Goal: Task Accomplishment & Management: Use online tool/utility

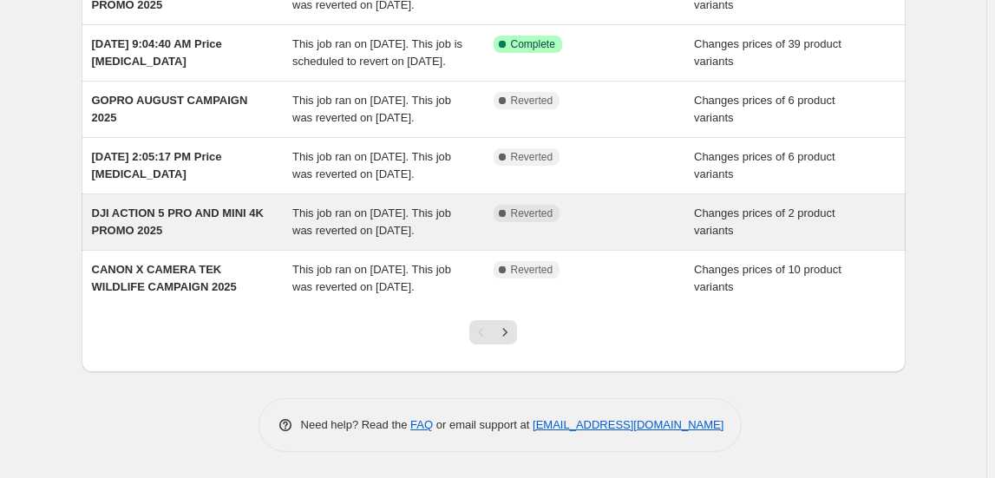
scroll to position [584, 0]
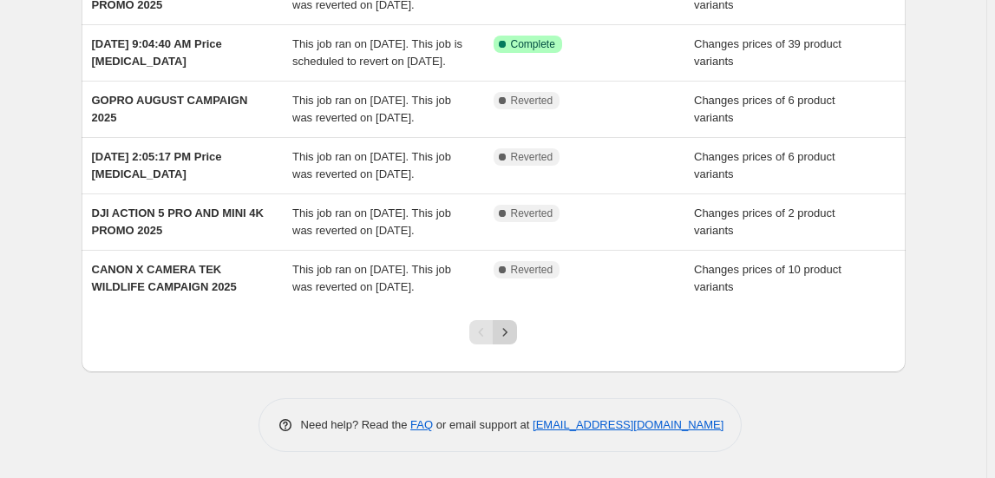
click at [513, 341] on icon "Next" at bounding box center [504, 331] width 17 height 17
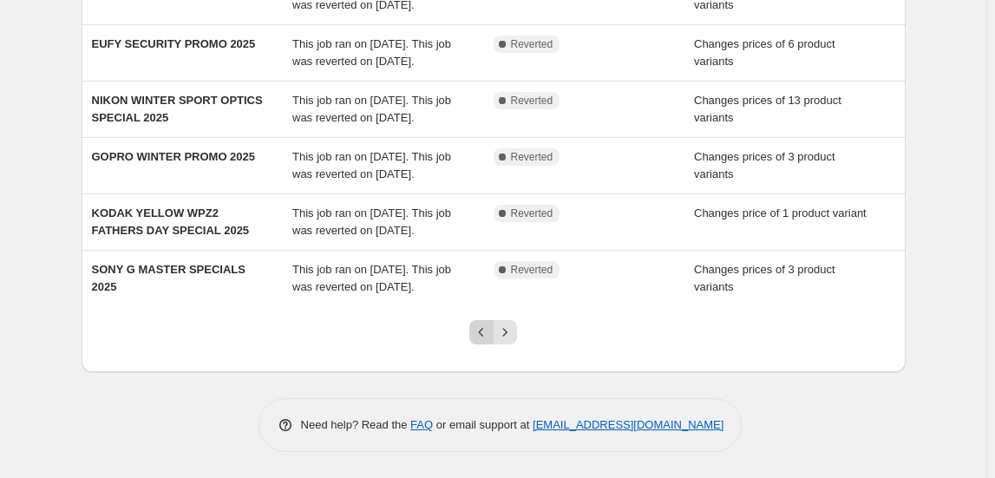
click at [489, 336] on icon "Previous" at bounding box center [481, 331] width 17 height 17
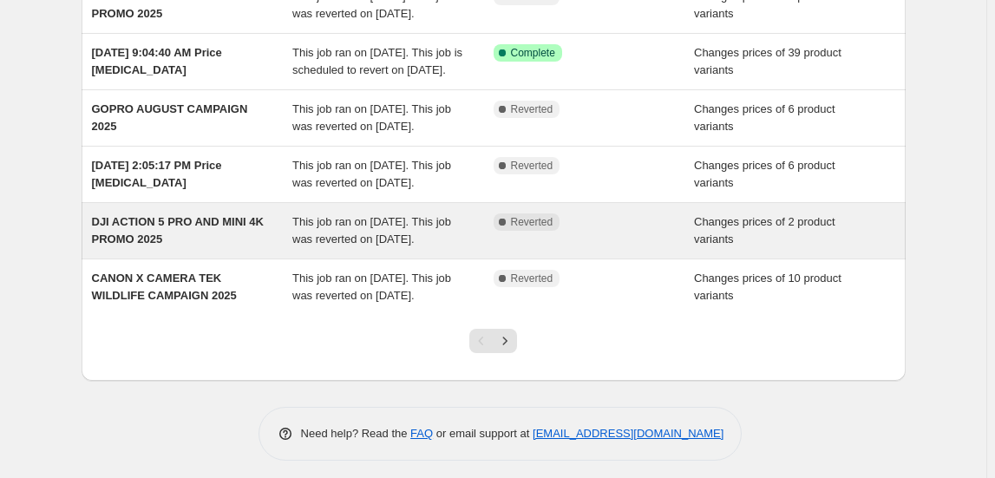
scroll to position [315, 0]
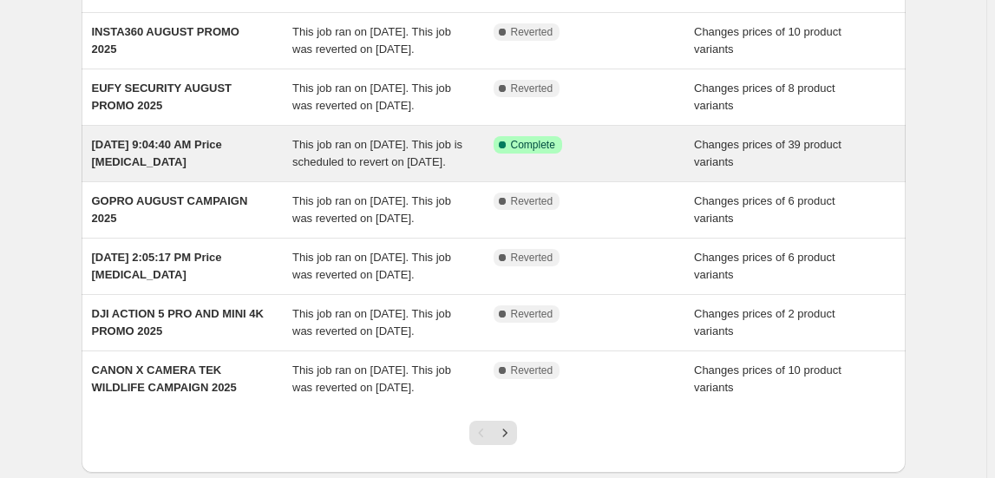
click at [293, 171] on div "[DATE] 9:04:40 AM Price [MEDICAL_DATA]" at bounding box center [192, 153] width 201 height 35
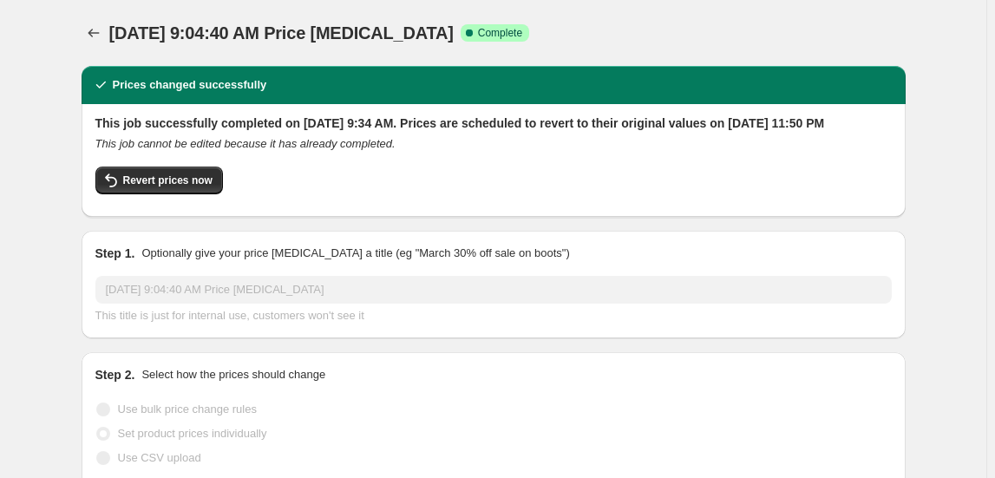
select select "collection"
click at [682, 35] on span "Price revert scheduling" at bounding box center [653, 33] width 115 height 14
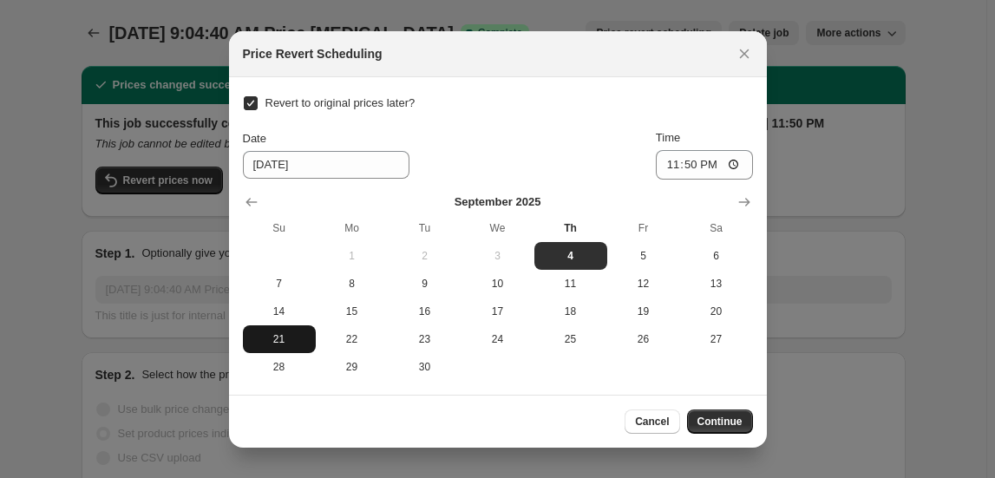
click at [279, 326] on button "21" at bounding box center [279, 339] width 73 height 28
type input "[DATE]"
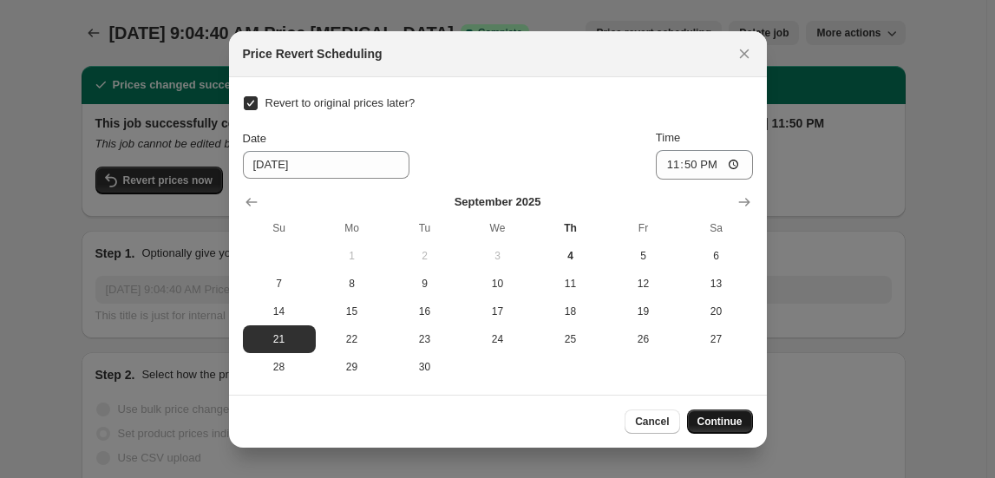
click at [721, 409] on button "Continue" at bounding box center [720, 421] width 66 height 24
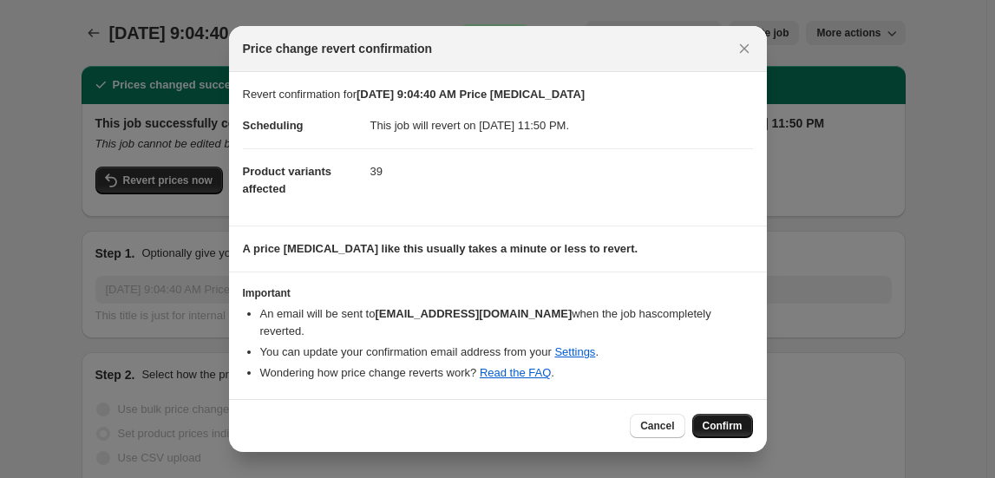
click at [707, 419] on span "Confirm" at bounding box center [722, 426] width 40 height 14
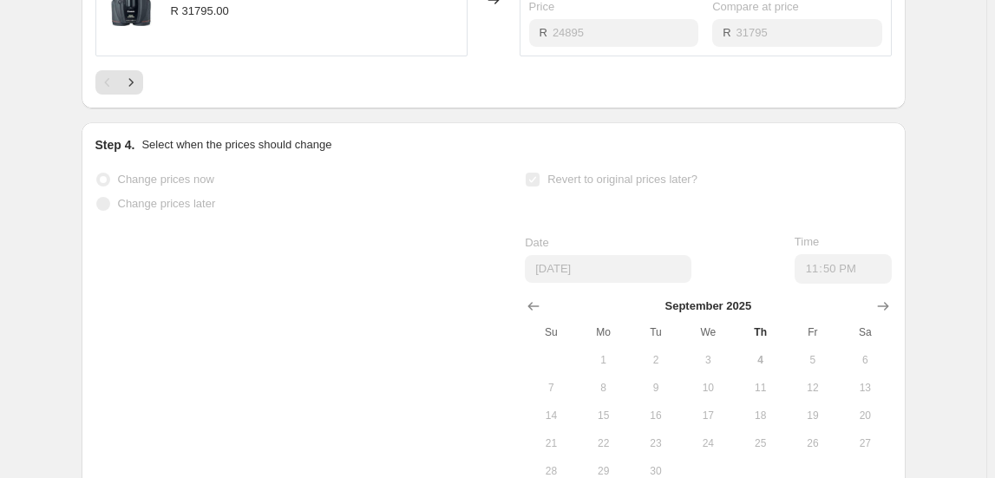
scroll to position [1346, 0]
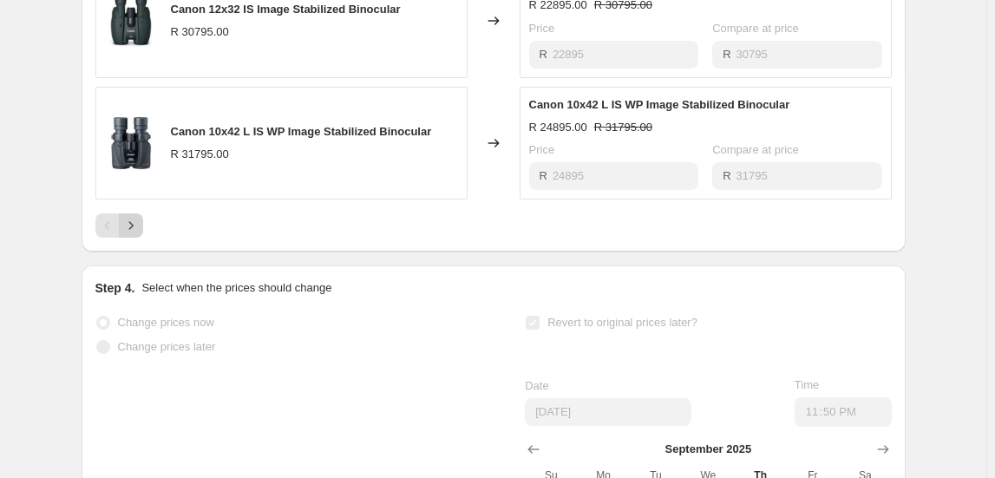
click at [140, 234] on icon "Next" at bounding box center [130, 225] width 17 height 17
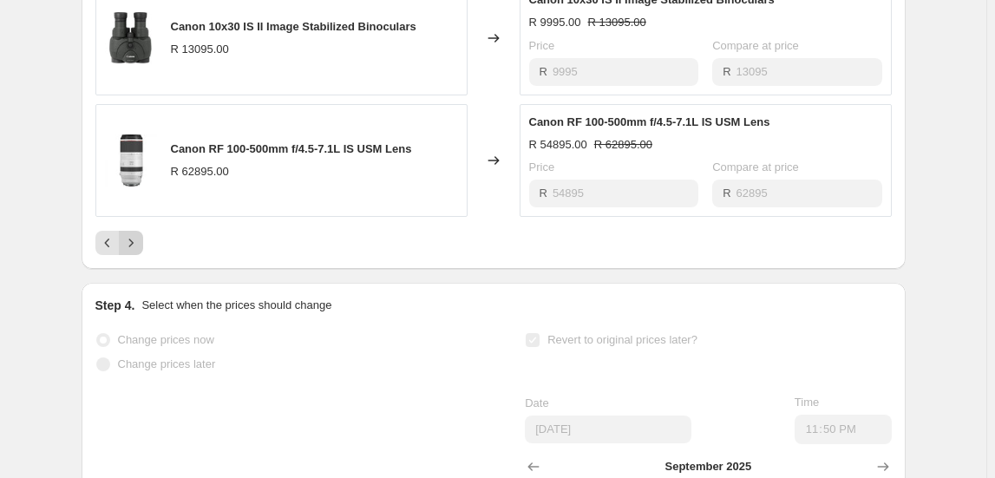
click at [140, 250] on icon "Next" at bounding box center [130, 242] width 17 height 17
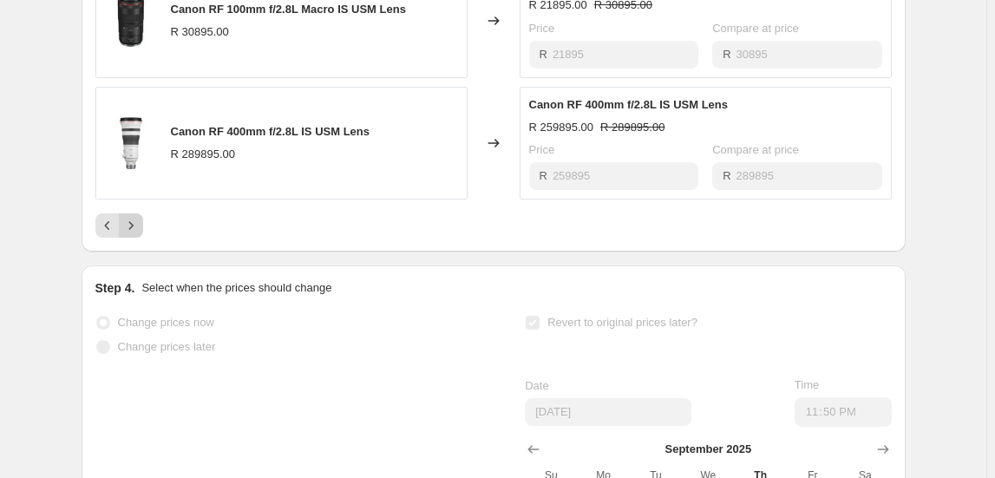
click at [143, 234] on button "Next" at bounding box center [131, 225] width 24 height 24
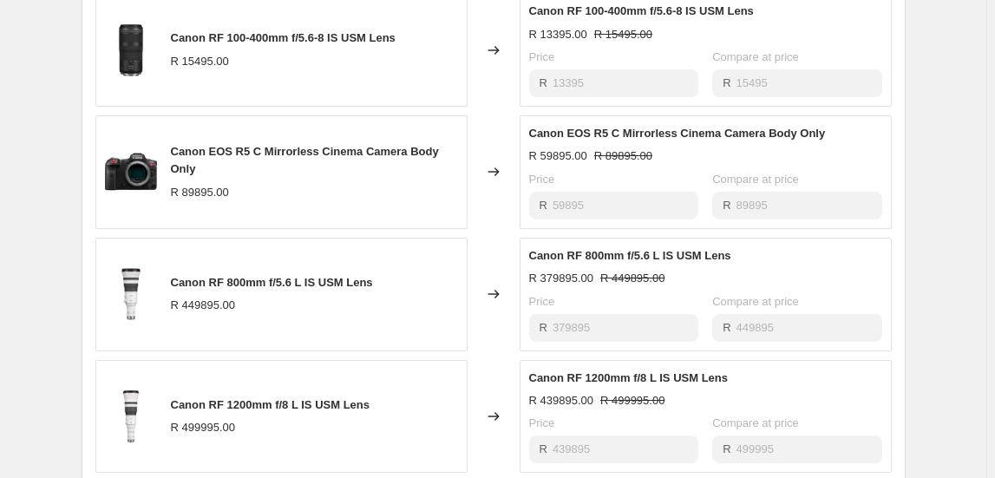
scroll to position [1188, 0]
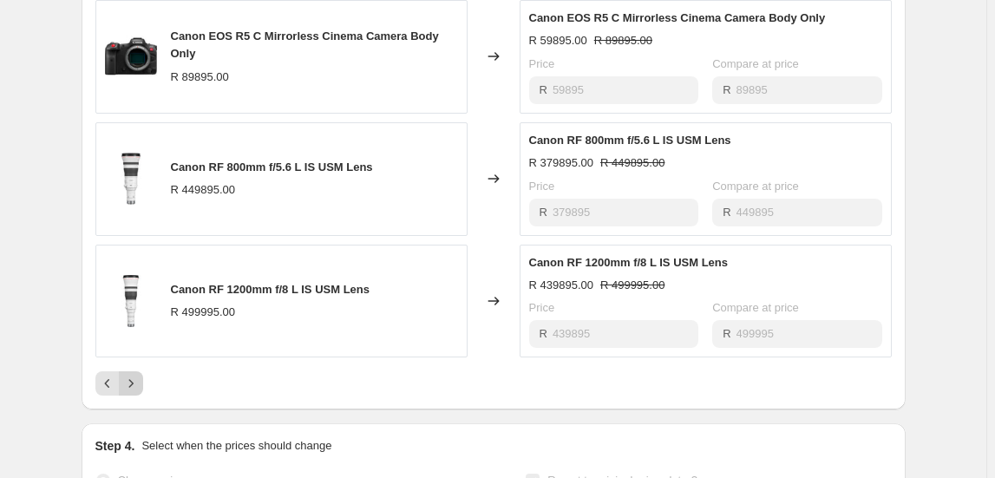
click at [139, 392] on icon "Next" at bounding box center [130, 383] width 17 height 17
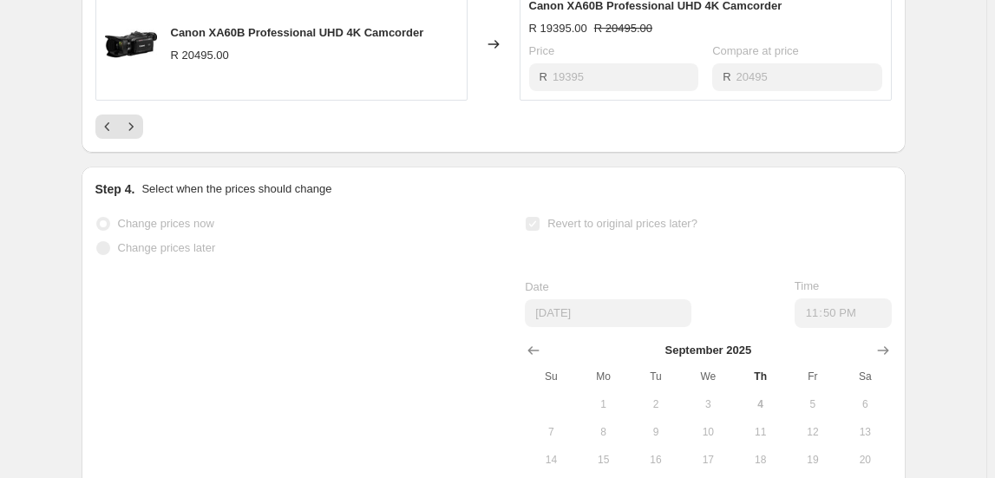
scroll to position [1267, 0]
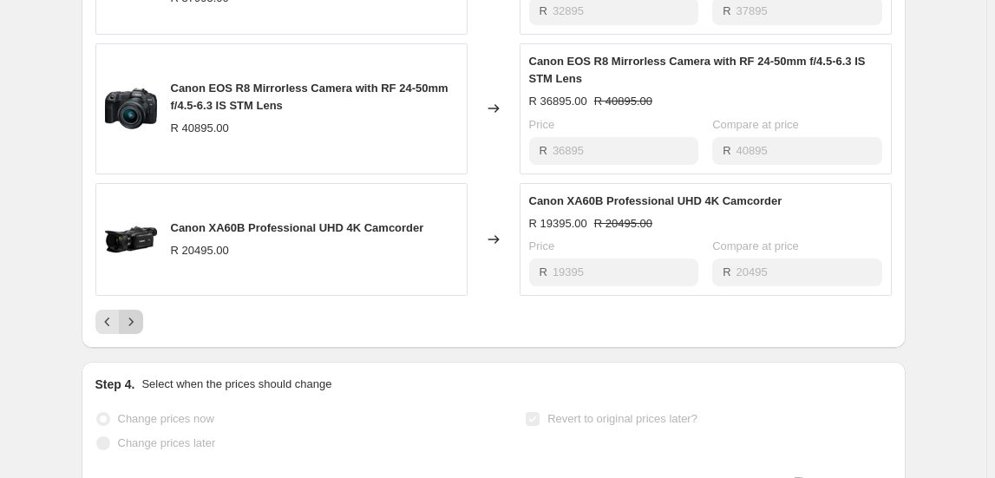
click at [140, 330] on icon "Next" at bounding box center [130, 321] width 17 height 17
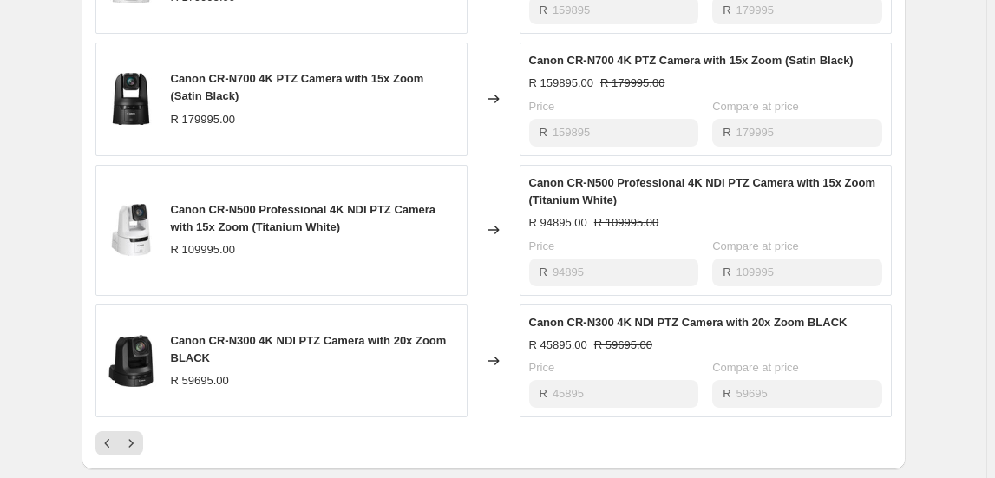
scroll to position [1346, 0]
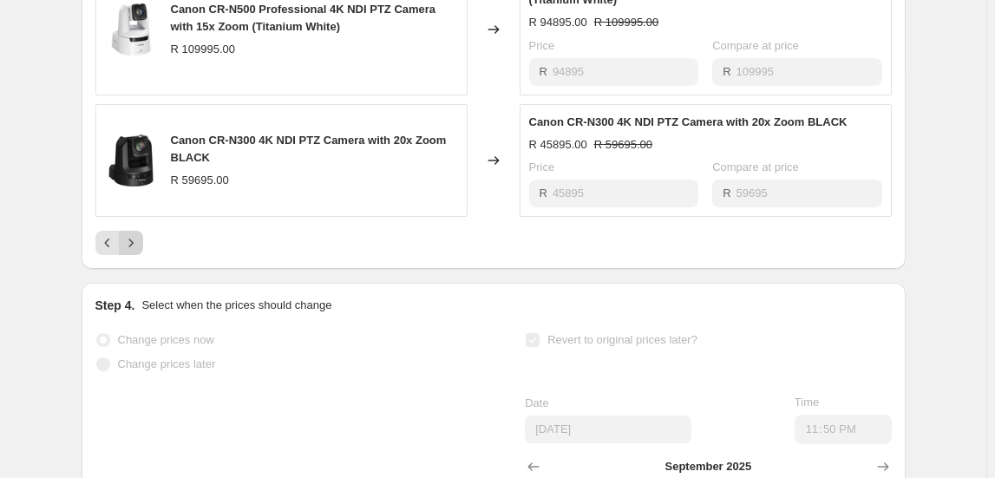
click at [129, 251] on icon "Next" at bounding box center [130, 242] width 17 height 17
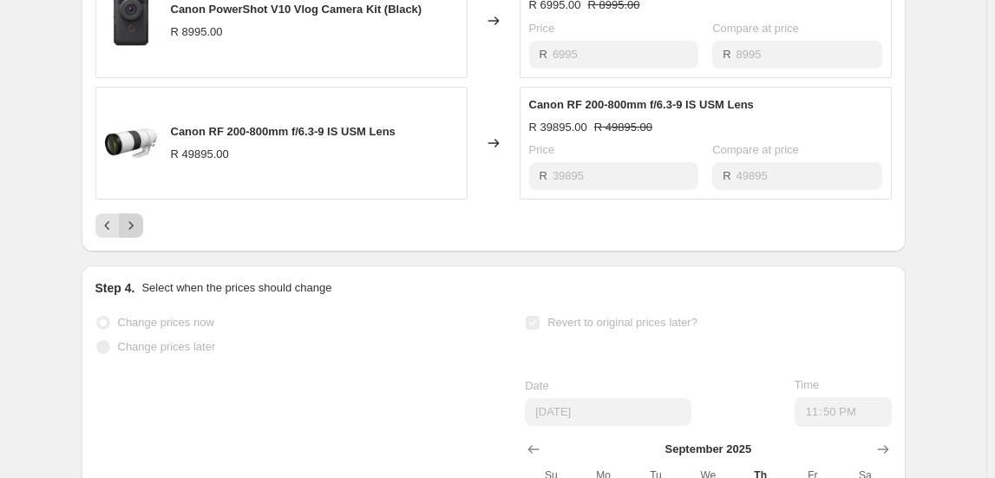
click at [140, 234] on icon "Next" at bounding box center [130, 225] width 17 height 17
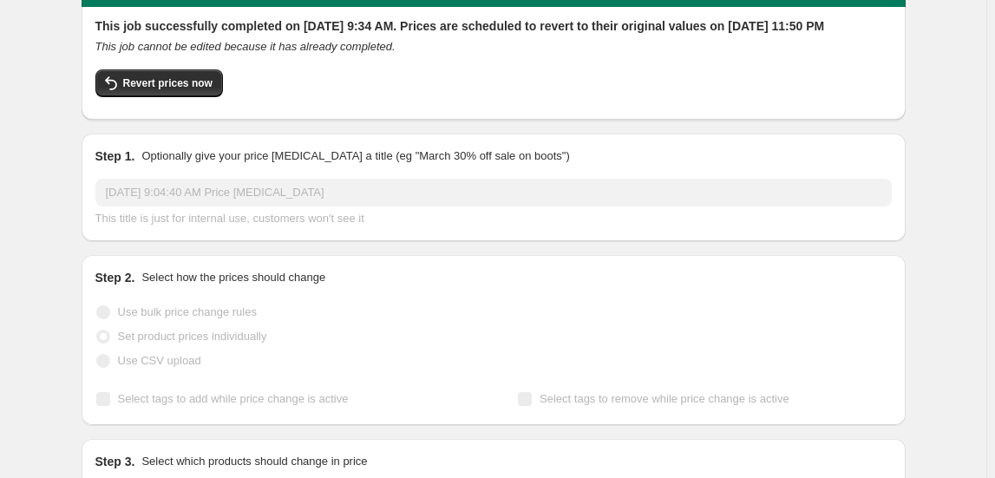
scroll to position [0, 0]
